Goal: Task Accomplishment & Management: Manage account settings

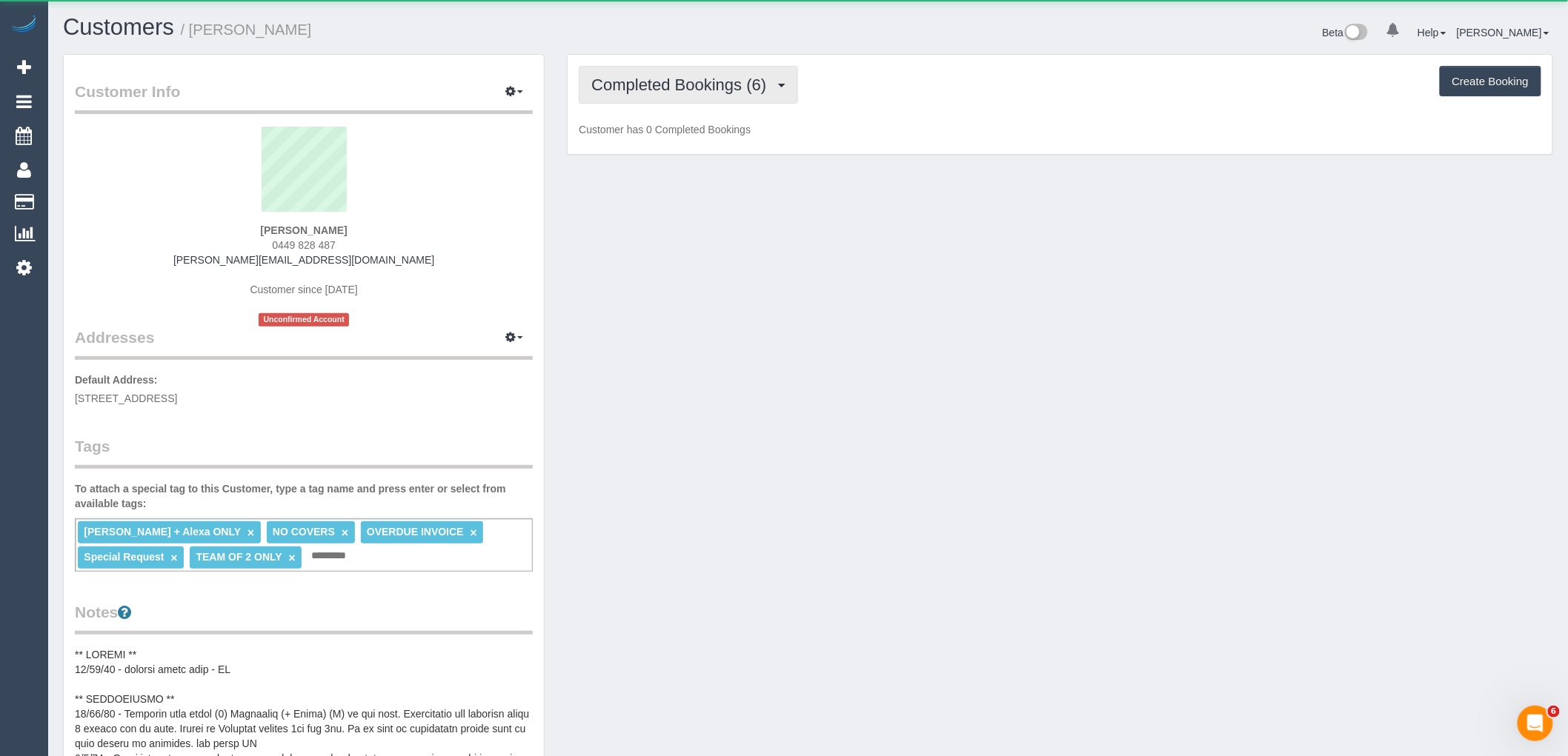
click at [641, 84] on span "Completed Bookings (6)" at bounding box center [682, 84] width 182 height 19
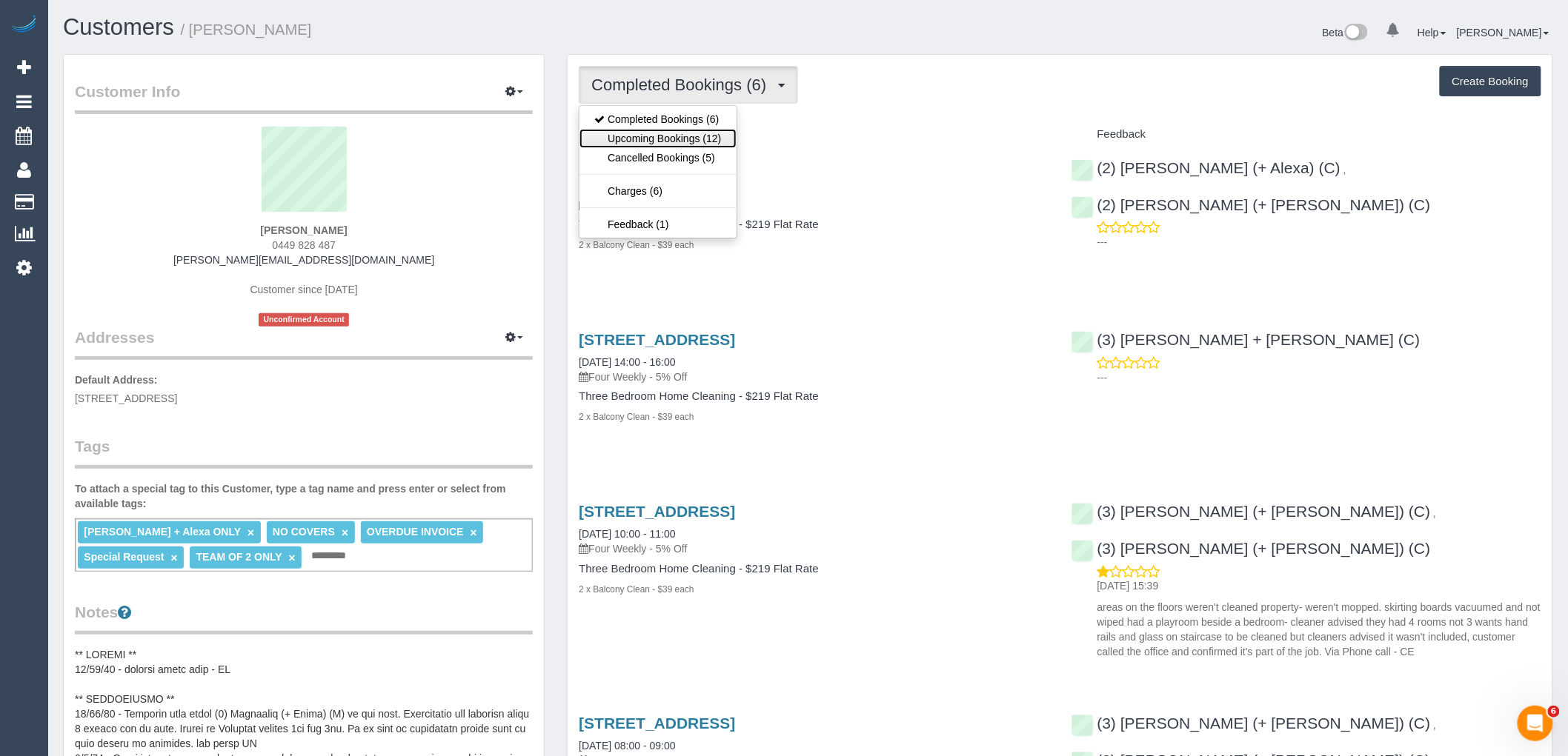
click at [634, 131] on link "Upcoming Bookings (12)" at bounding box center [657, 139] width 156 height 19
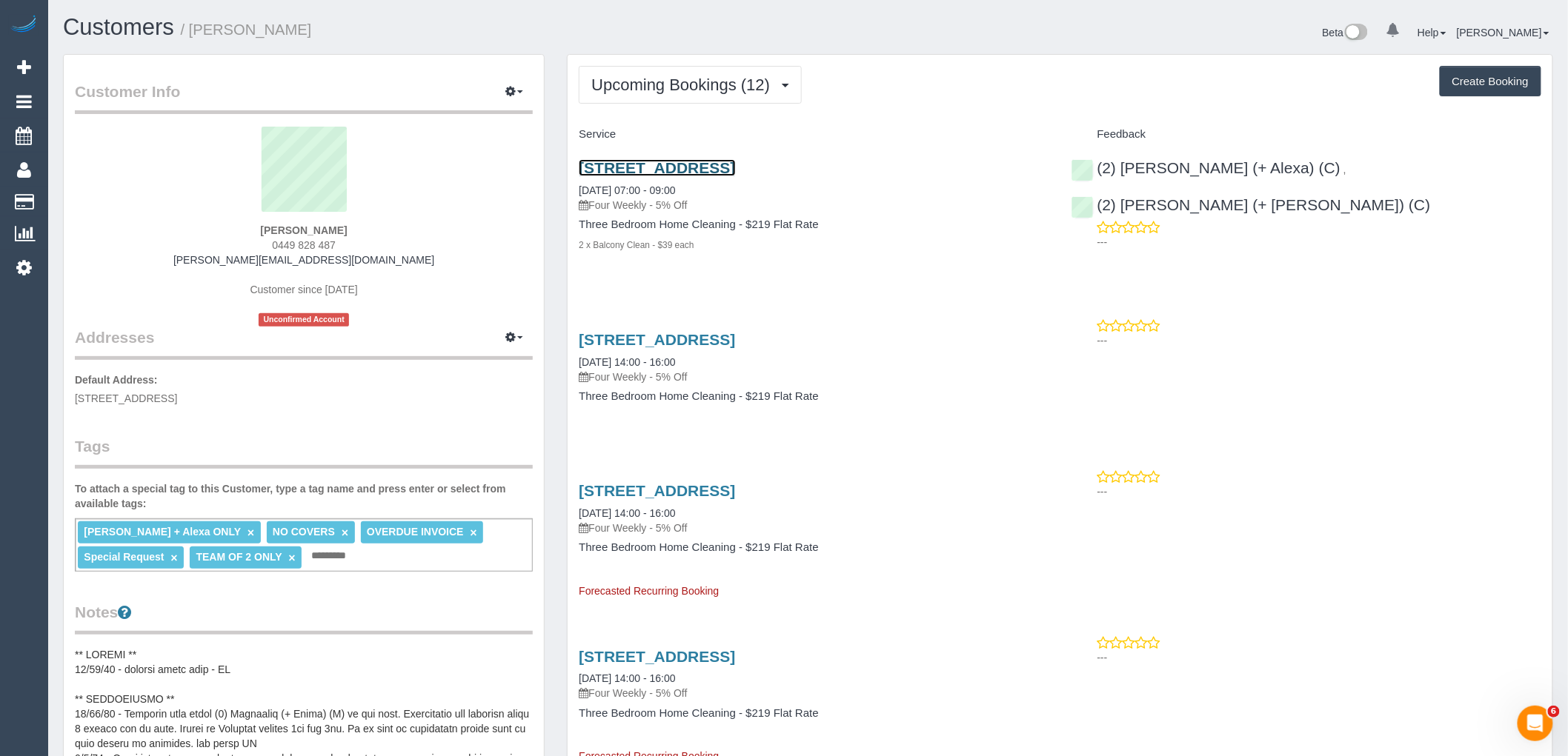
click at [639, 161] on link "[STREET_ADDRESS]" at bounding box center [656, 167] width 156 height 17
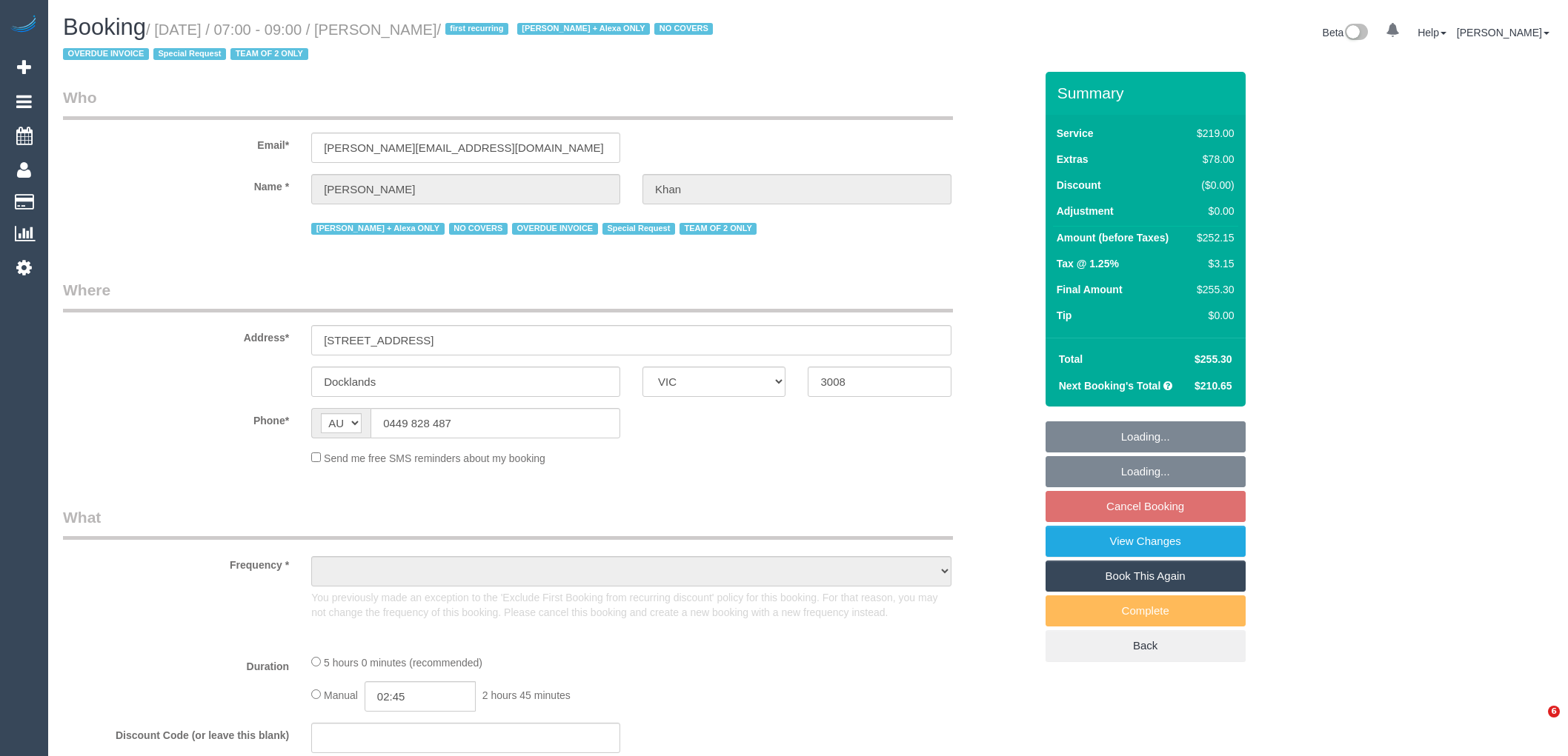
select select "VIC"
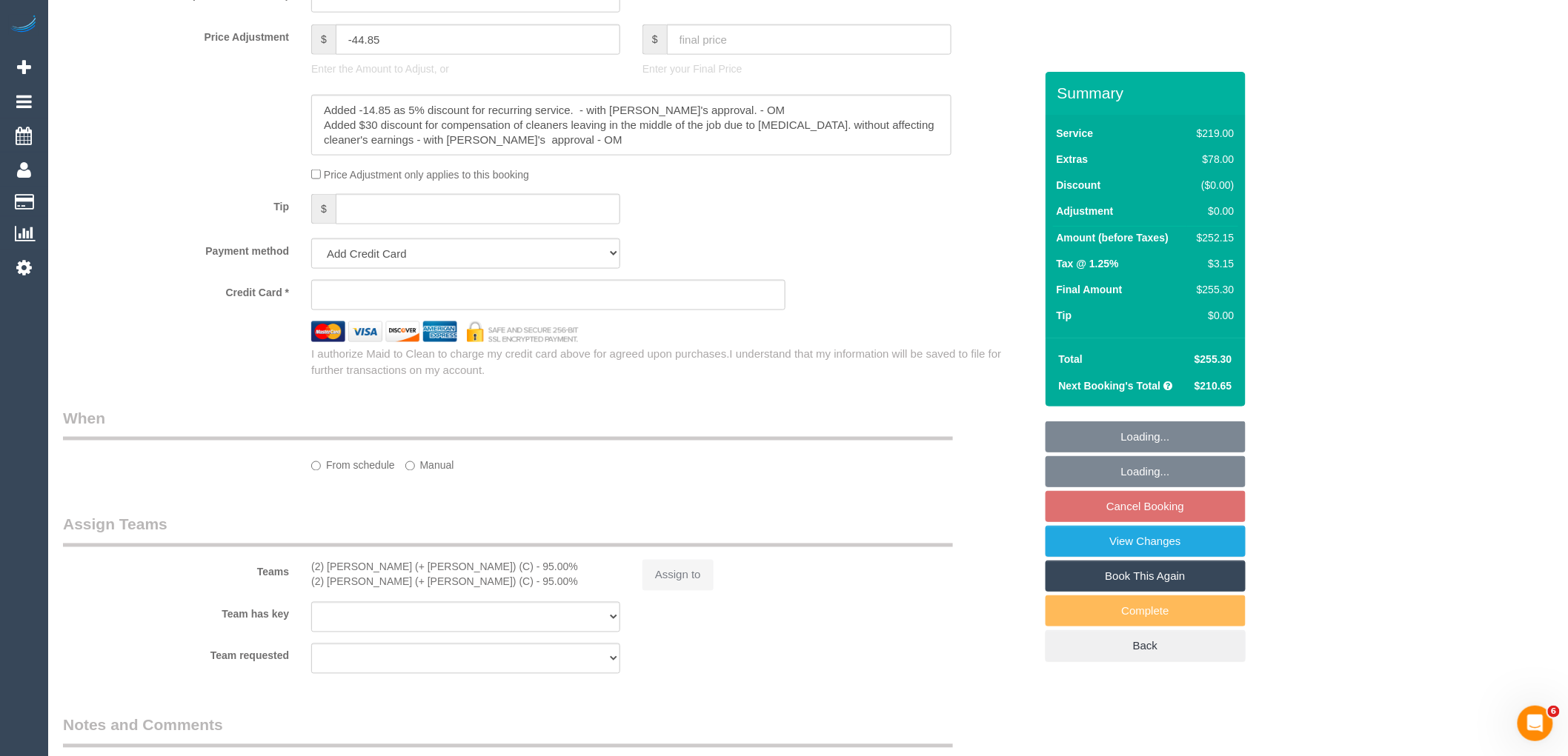
select select "string:stripe-pm_1S3trh2GScqysDRV6kx8eRz0"
select select "number:28"
select select "number:14"
select select "number:19"
select select "number:23"
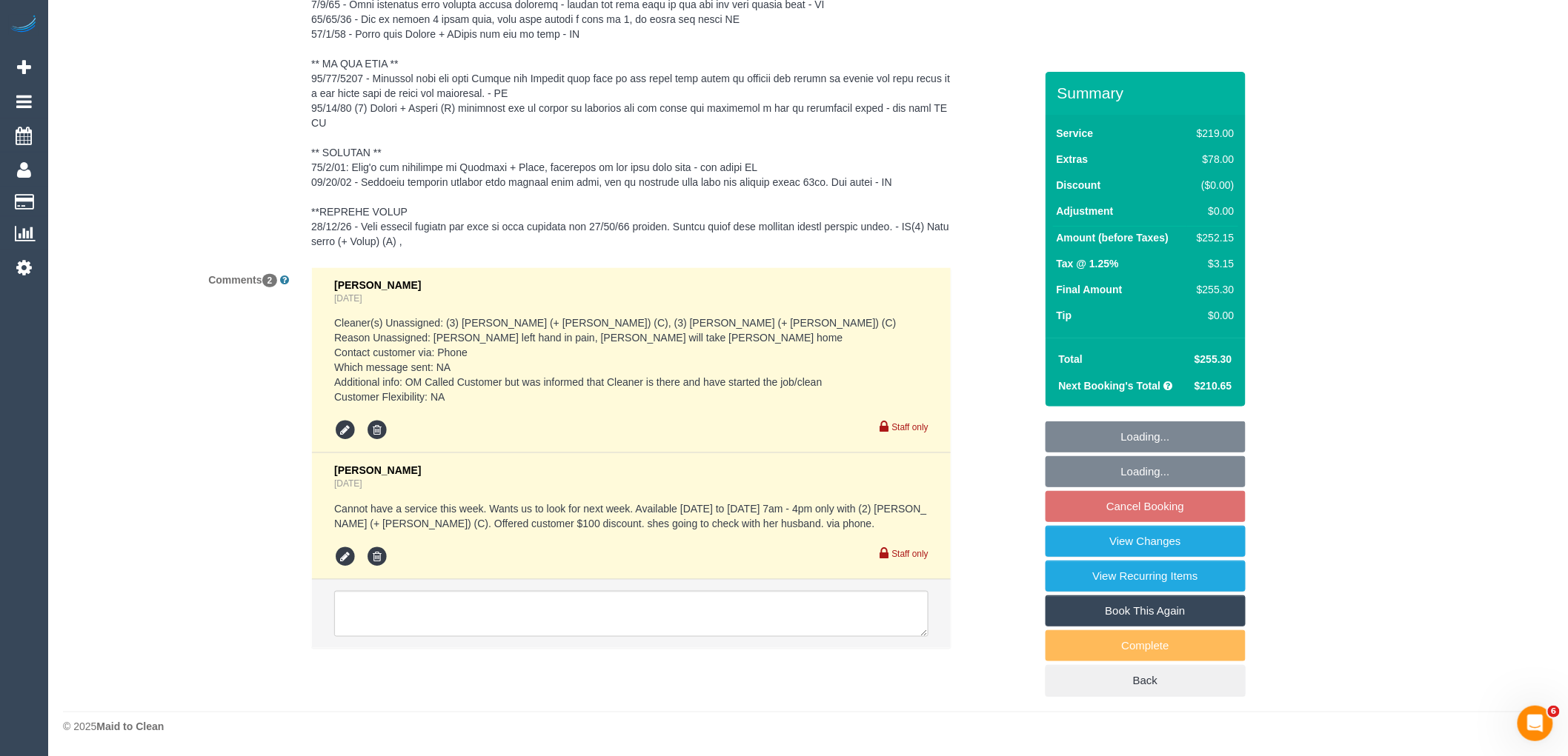
select select "object:1265"
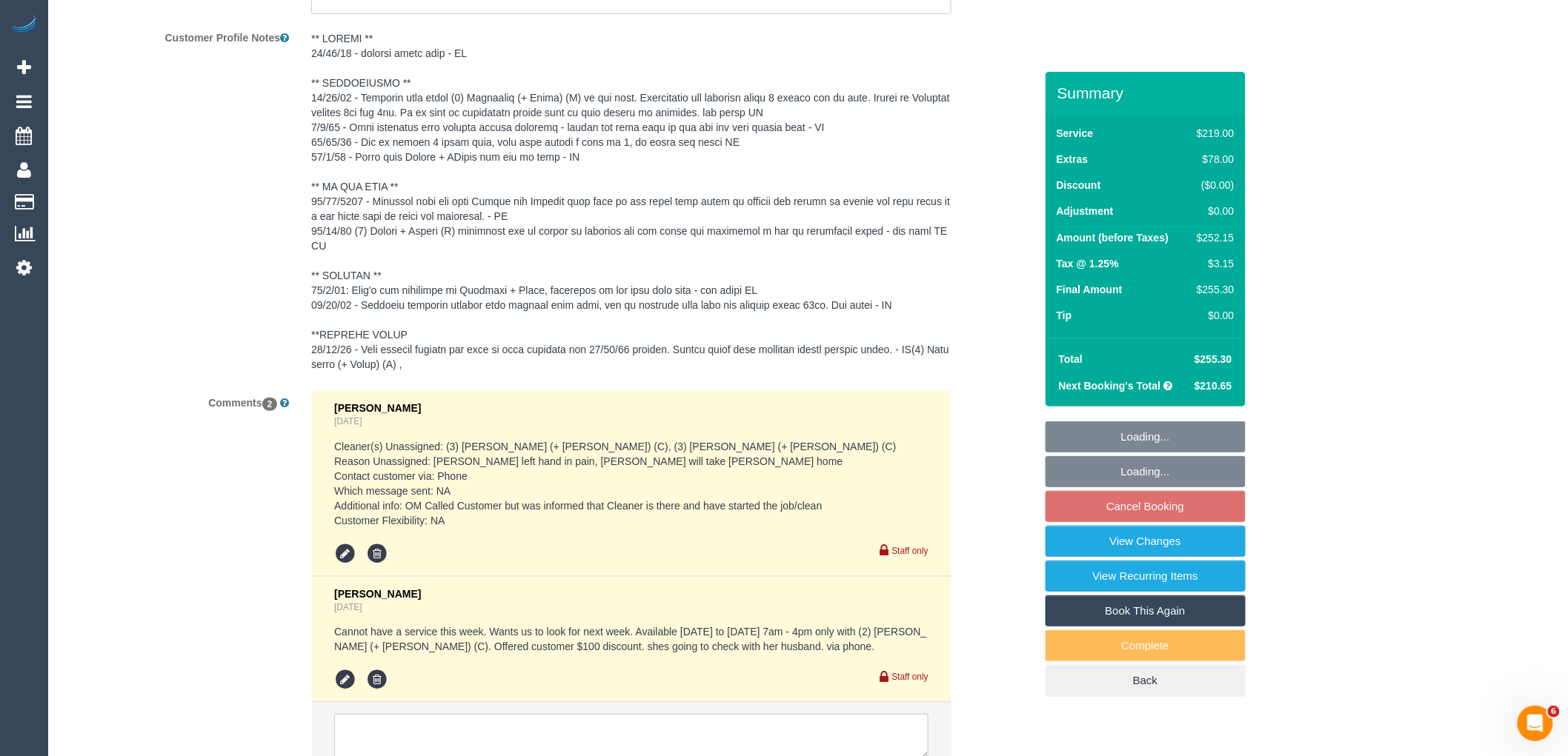
scroll to position [2931, 0]
